Goal: Task Accomplishment & Management: Manage account settings

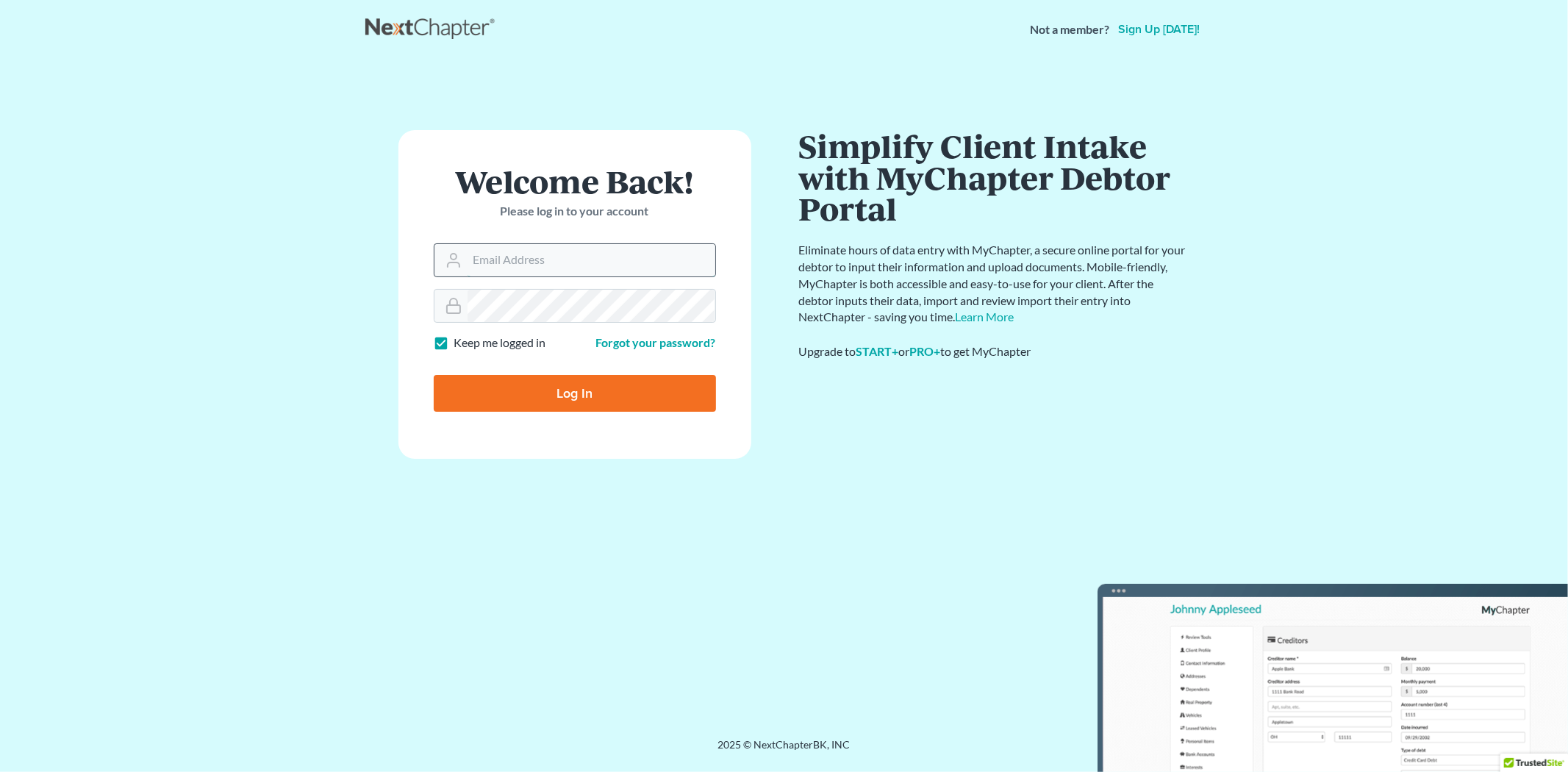
click at [534, 256] on input "Email Address" at bounding box center [591, 260] width 248 height 32
type input "[PERSON_NAME][EMAIL_ADDRESS][DOMAIN_NAME]"
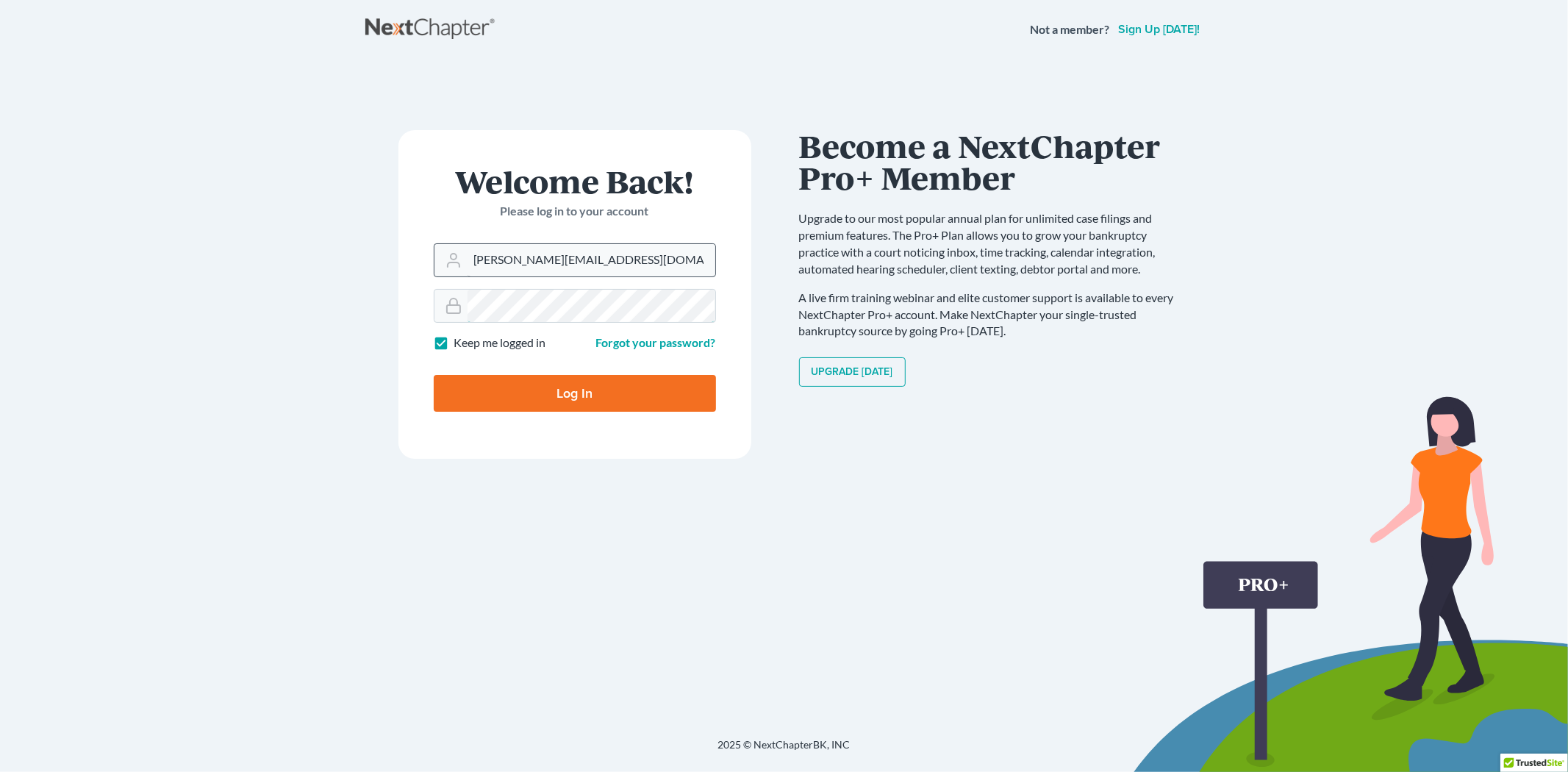
click at [433, 375] on input "Log In" at bounding box center [574, 393] width 282 height 37
type input "Thinking..."
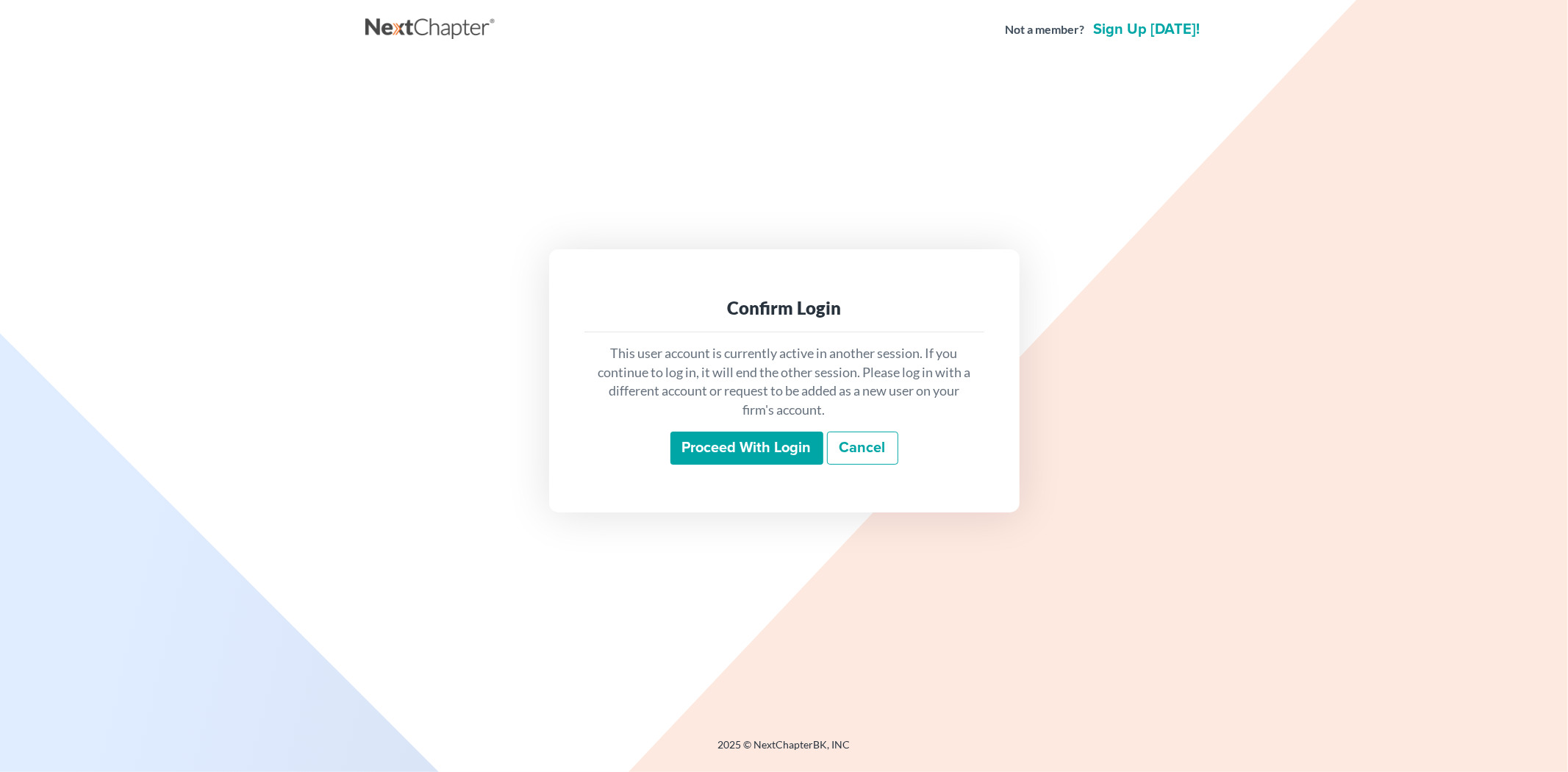
click at [722, 445] on input "Proceed with login" at bounding box center [746, 448] width 153 height 34
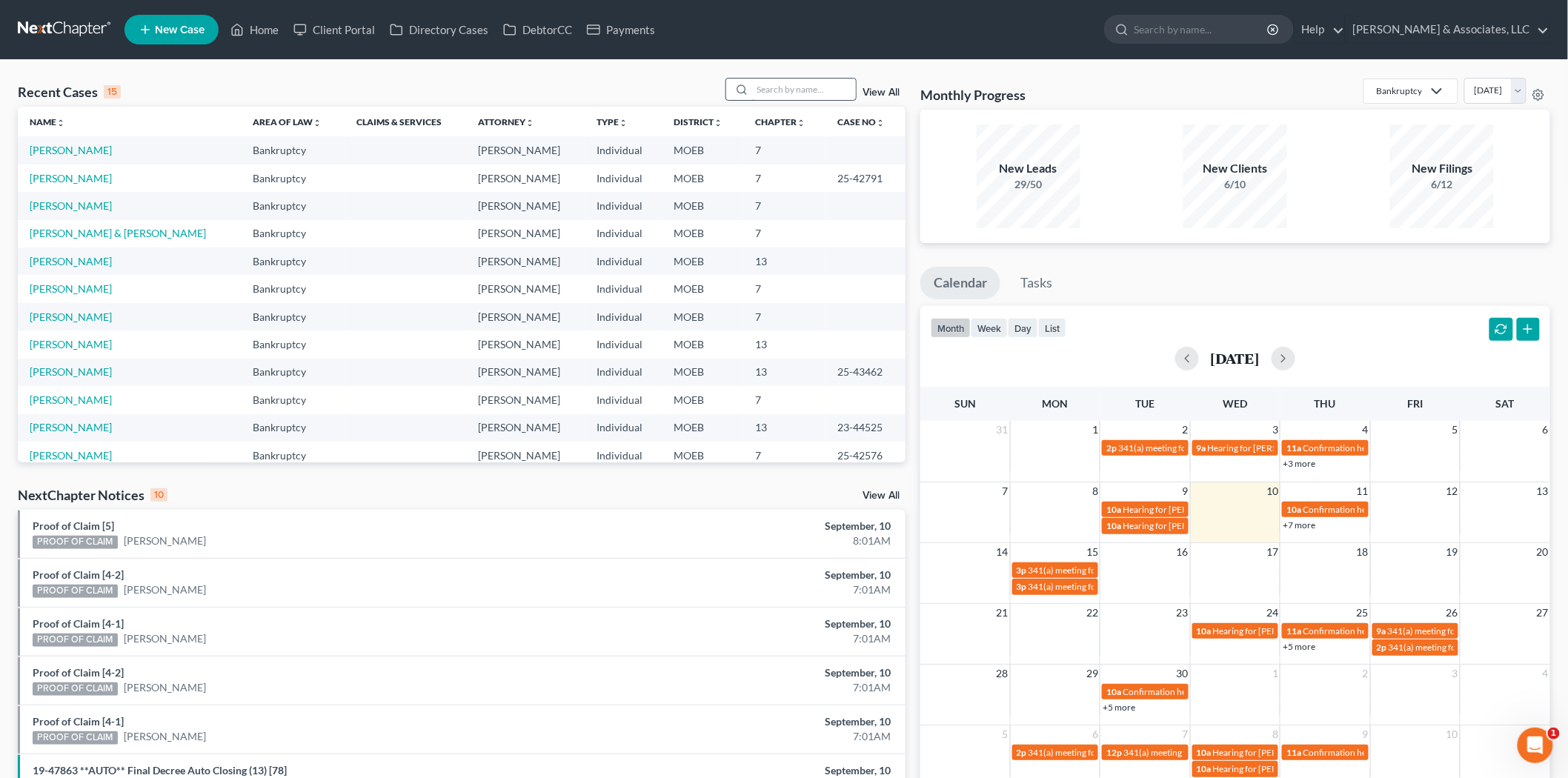
click at [781, 90] on input "search" at bounding box center [804, 89] width 103 height 21
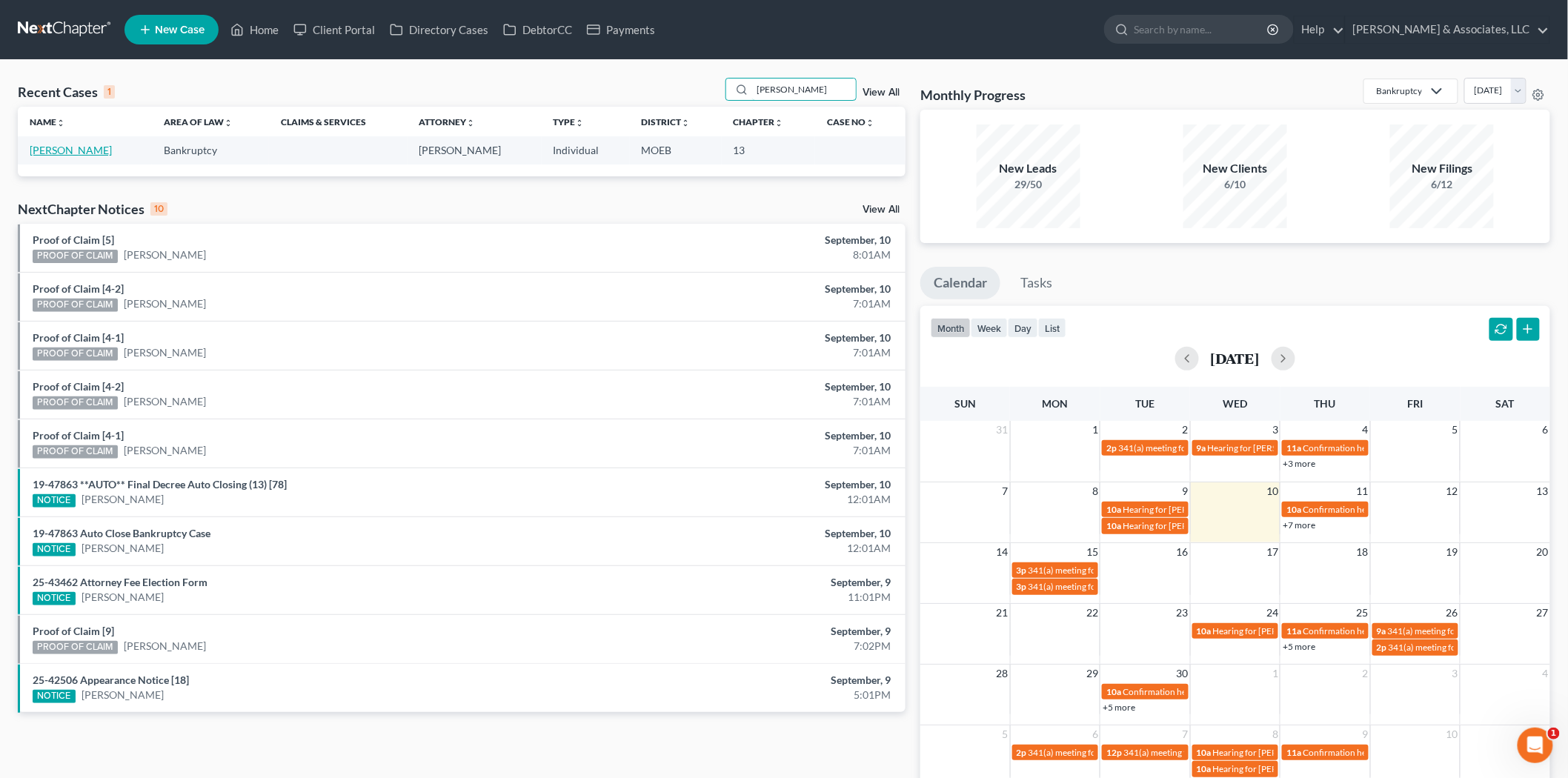
type input "gorman"
click at [82, 150] on link "Gorman, Jametta" at bounding box center [71, 150] width 82 height 13
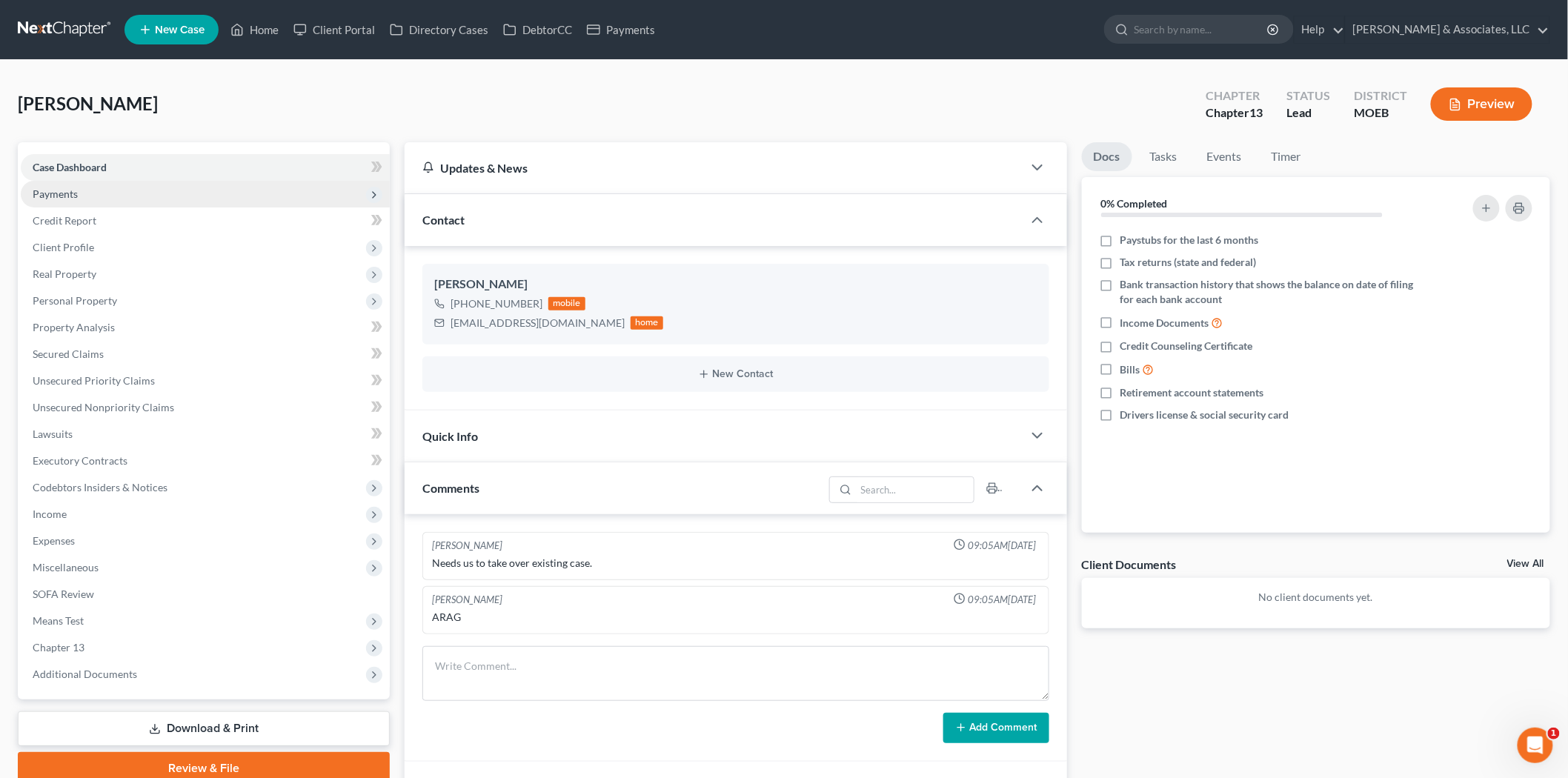
click at [65, 183] on span "Payments" at bounding box center [205, 194] width 369 height 27
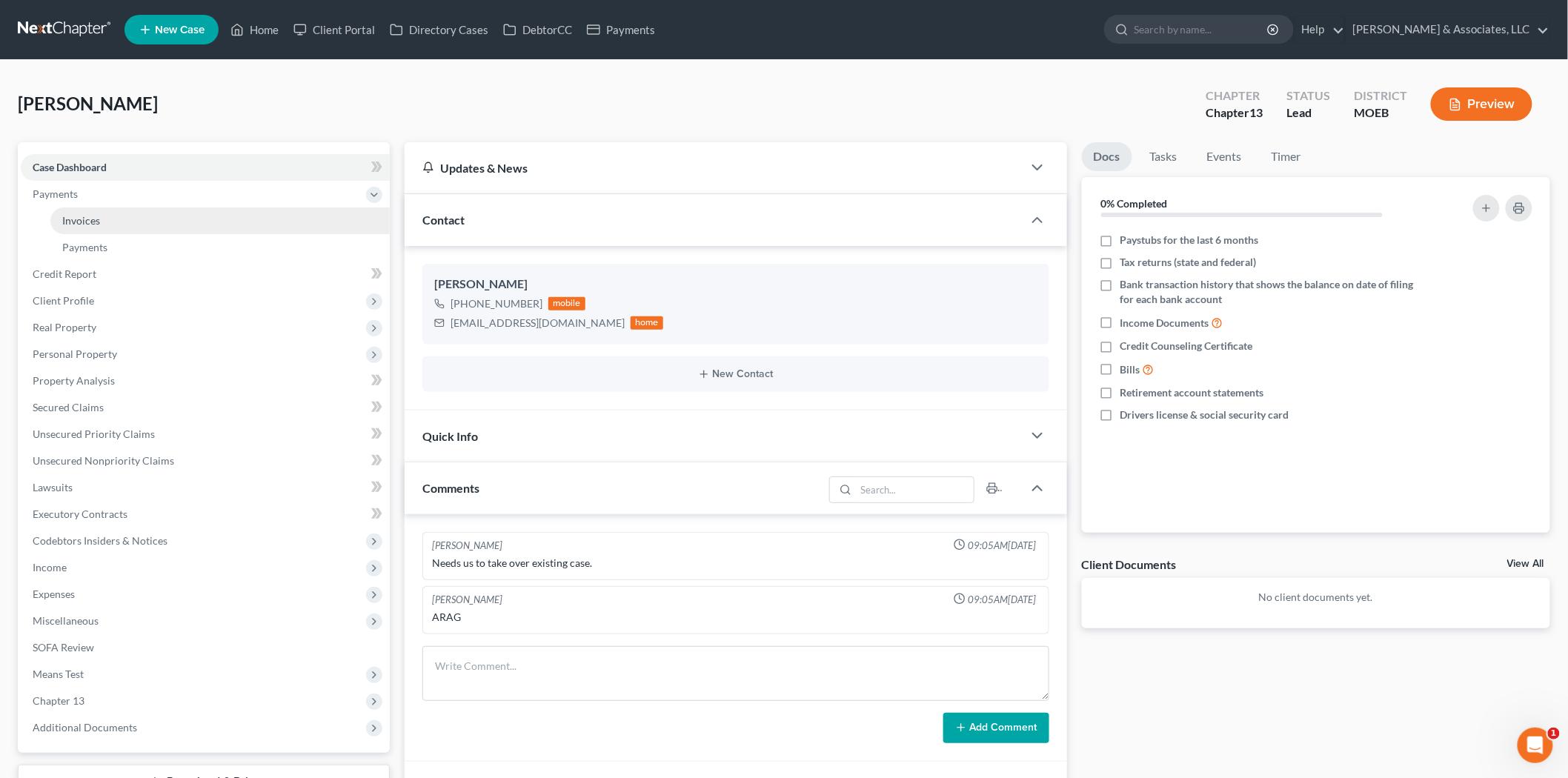
click at [78, 212] on link "Invoices" at bounding box center [220, 220] width 340 height 27
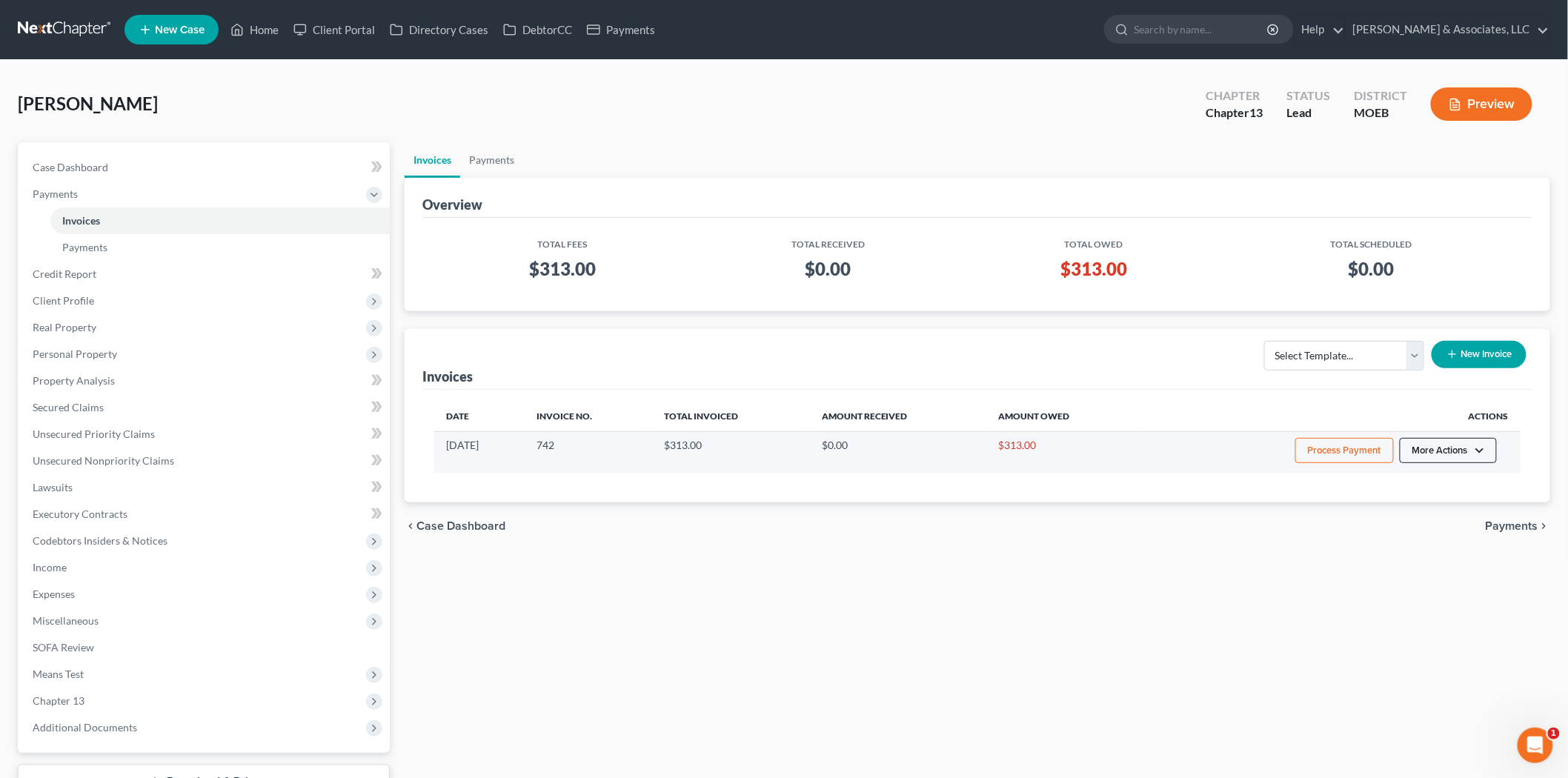
click at [1484, 455] on button "More Actions" at bounding box center [1449, 450] width 97 height 25
click at [1421, 527] on link "Delete" at bounding box center [1469, 531] width 173 height 25
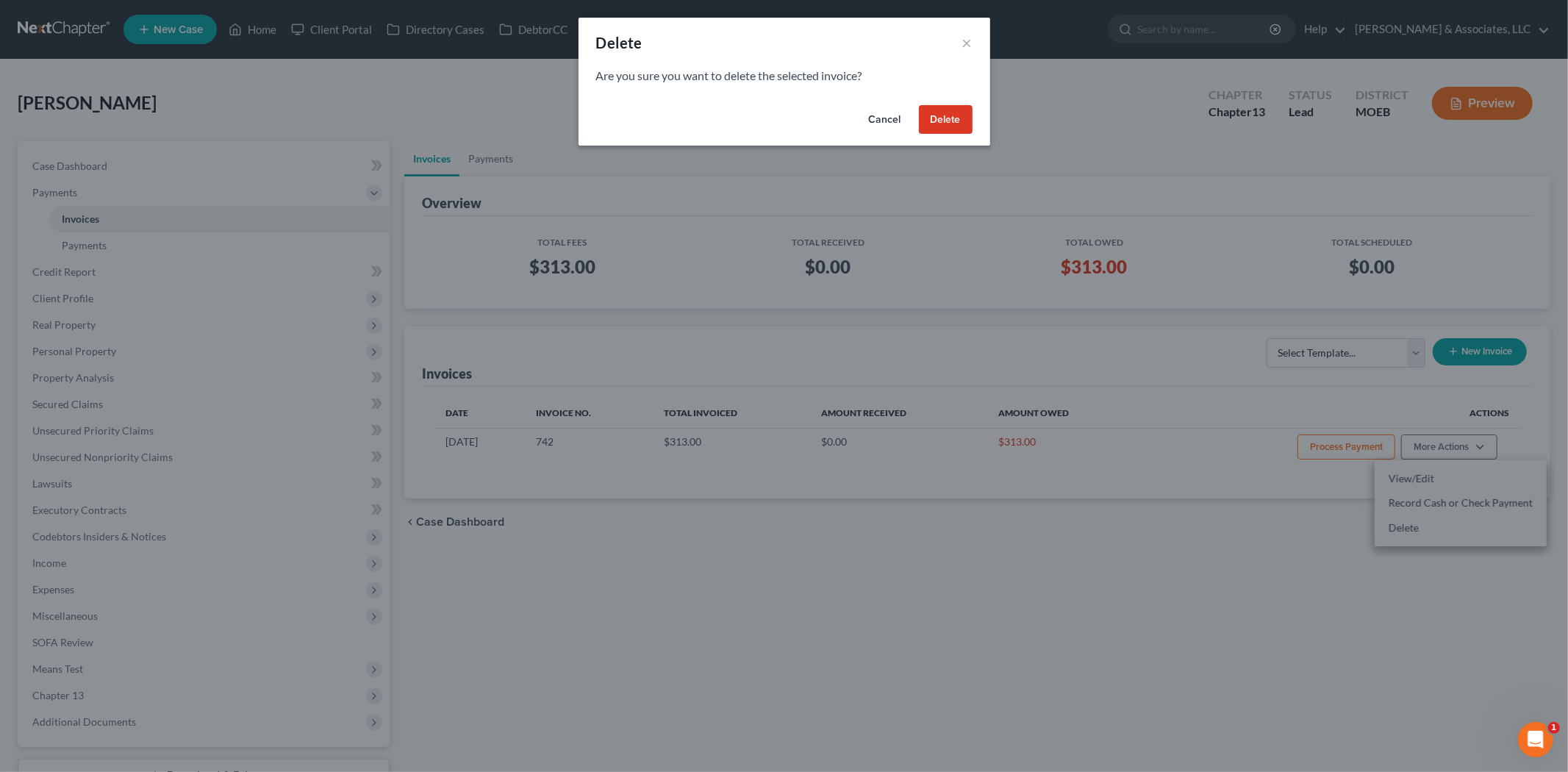
click at [942, 121] on button "Delete" at bounding box center [945, 119] width 54 height 29
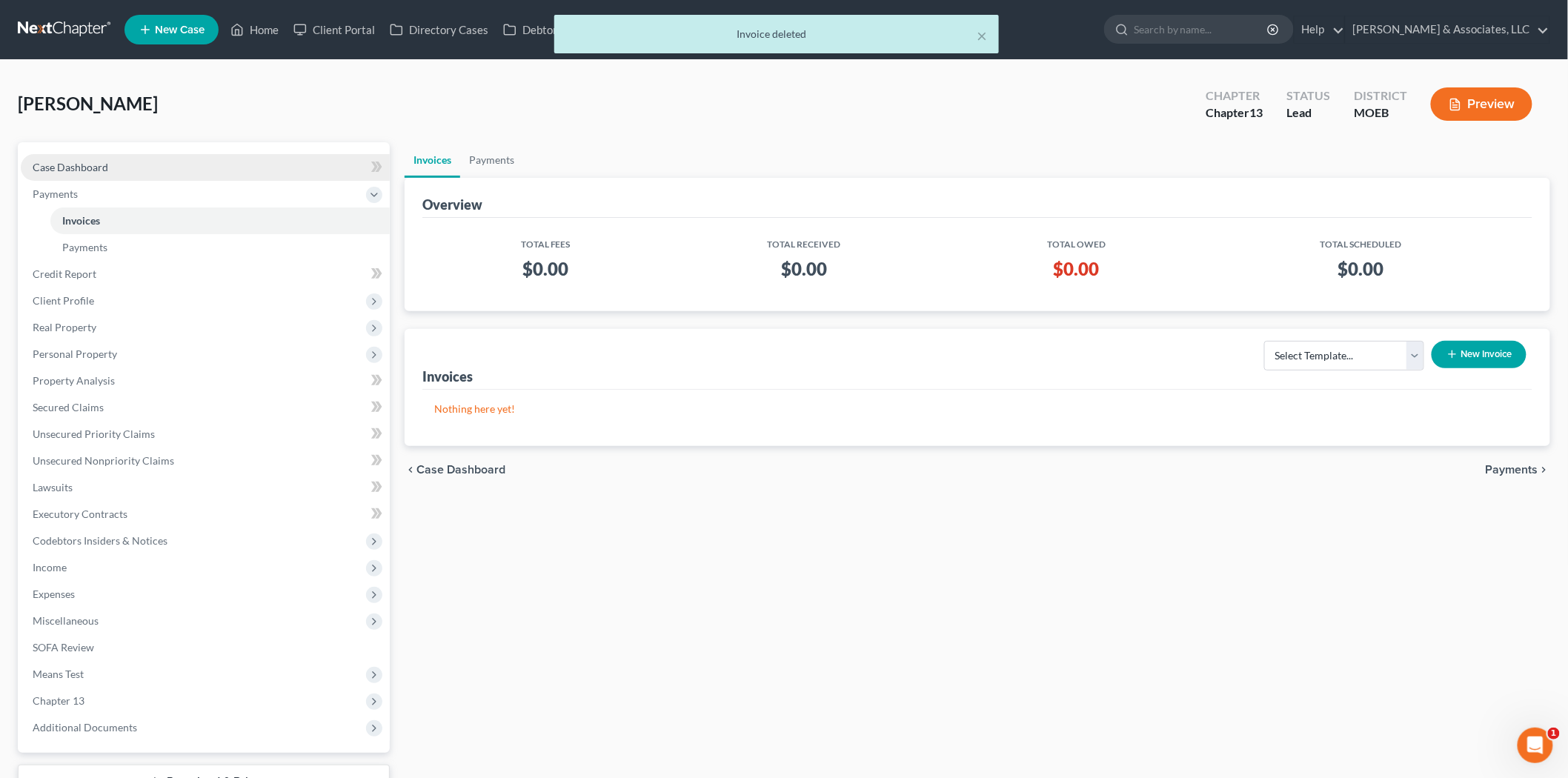
click at [71, 172] on span "Case Dashboard" at bounding box center [70, 167] width 75 height 13
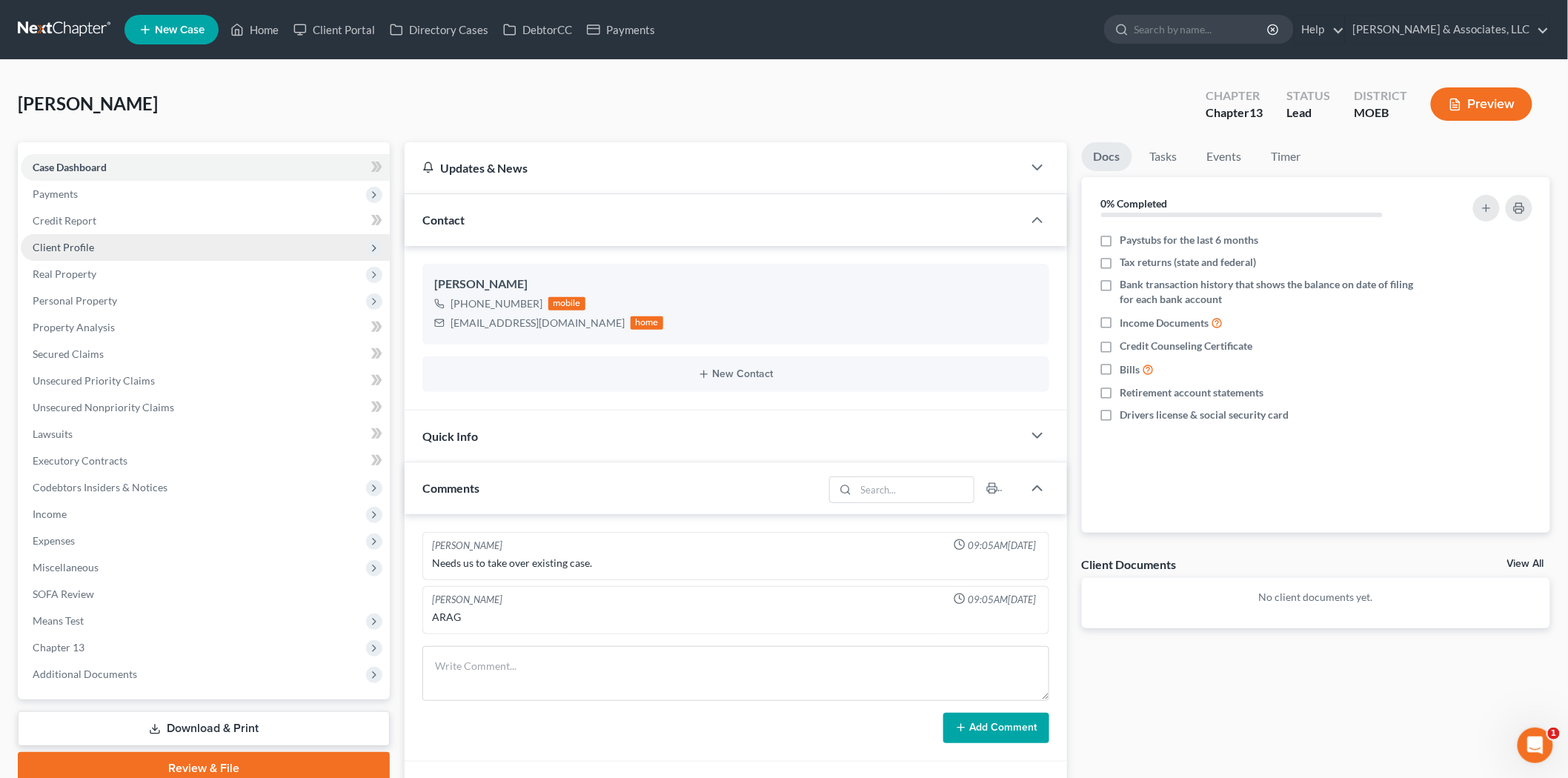
click at [87, 242] on span "Client Profile" at bounding box center [63, 247] width 62 height 13
